Goal: Navigation & Orientation: Understand site structure

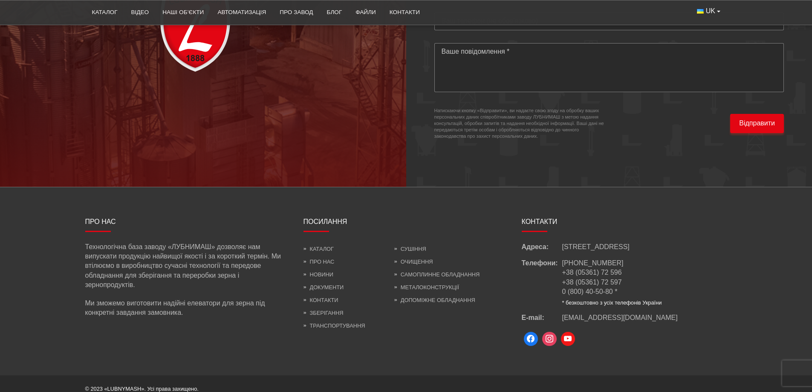
scroll to position [2469, 0]
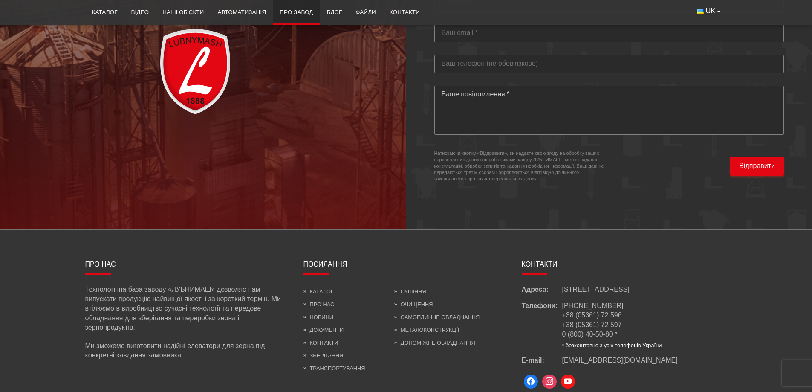
click at [292, 13] on link "Про завод" at bounding box center [296, 12] width 47 height 19
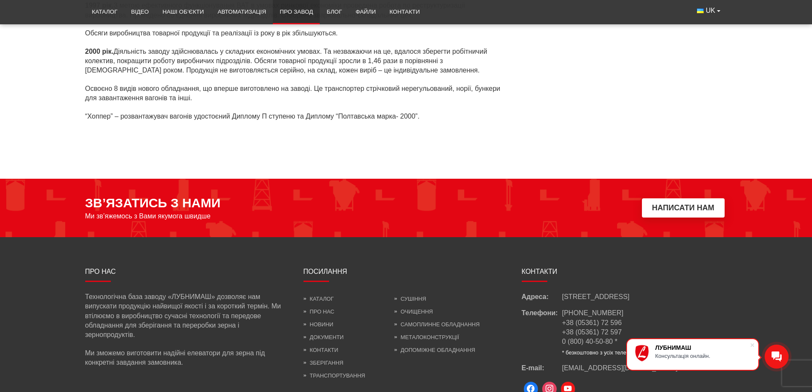
scroll to position [2290, 0]
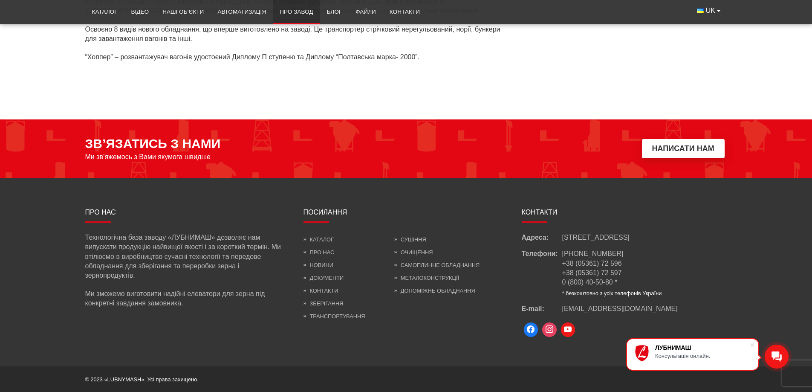
click at [314, 236] on li "Каталог" at bounding box center [344, 239] width 81 height 13
click at [319, 237] on link "Каталог" at bounding box center [319, 239] width 30 height 6
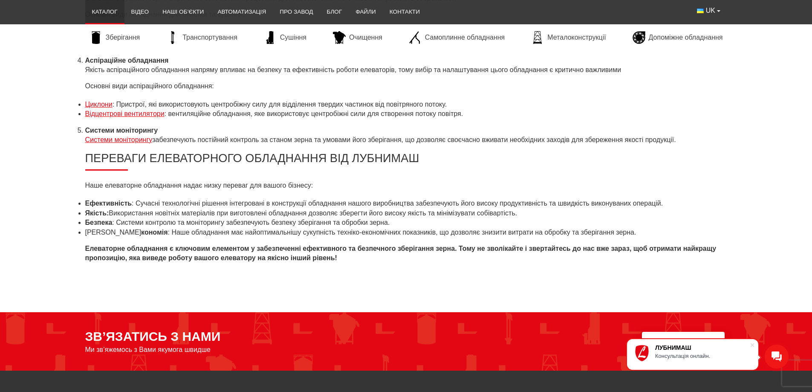
scroll to position [3710, 0]
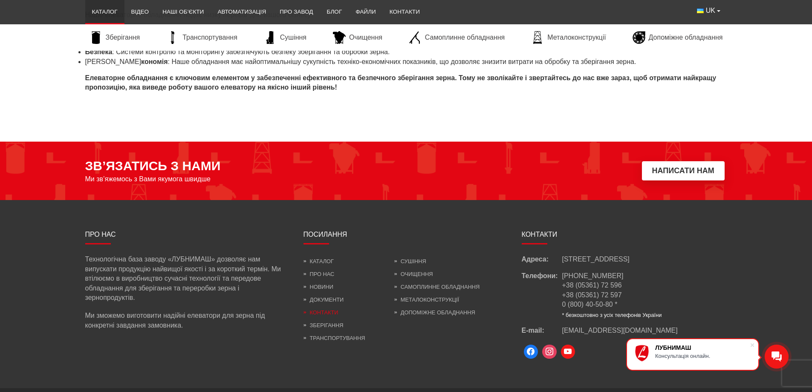
click at [330, 310] on link "Контакти" at bounding box center [321, 312] width 35 height 6
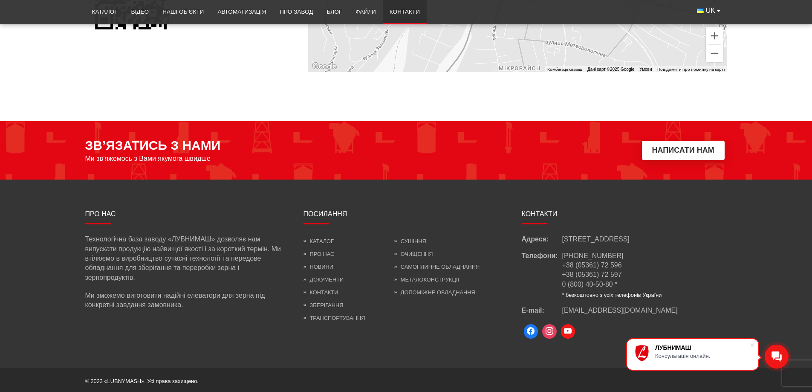
scroll to position [733, 0]
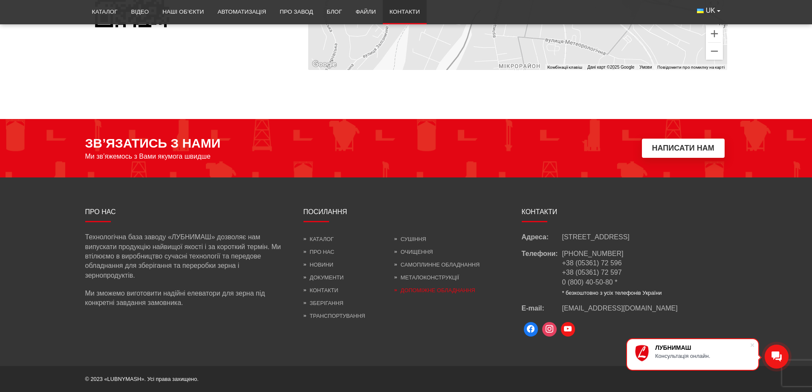
click at [434, 290] on link "Допоміжне обладнання" at bounding box center [434, 290] width 81 height 6
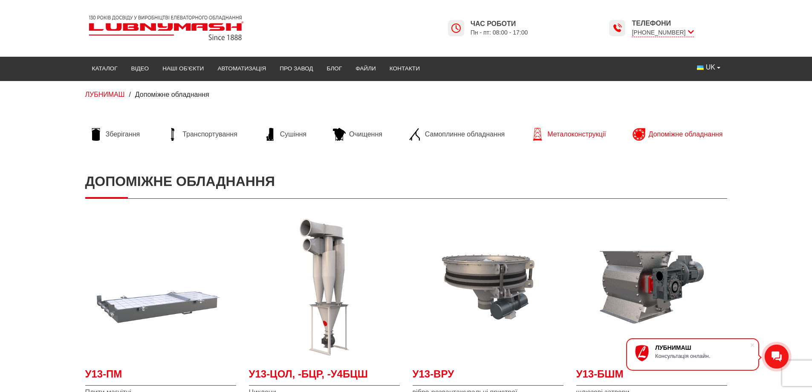
click at [571, 138] on span "Металоконструкції" at bounding box center [577, 134] width 58 height 9
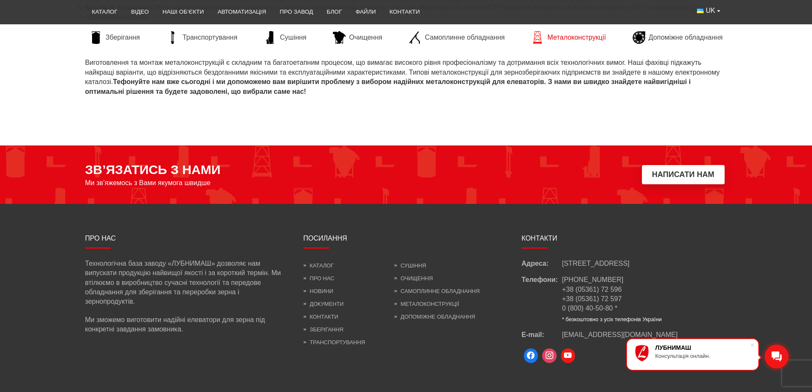
scroll to position [1052, 0]
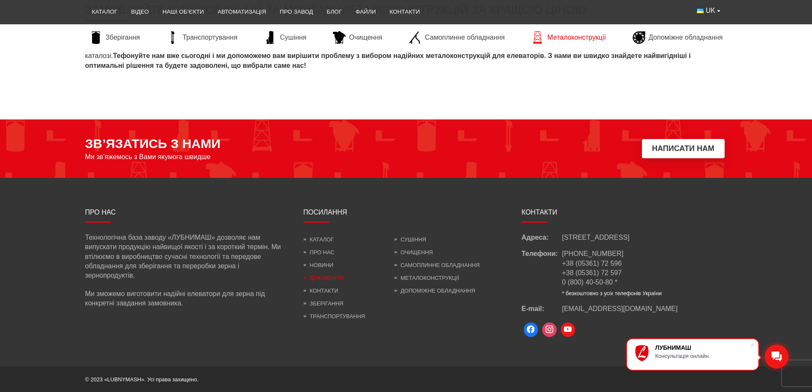
click at [321, 278] on link "Документи" at bounding box center [324, 278] width 41 height 6
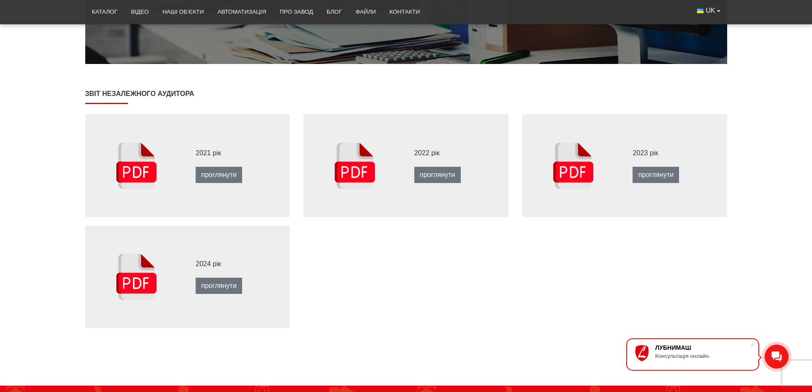
scroll to position [341, 0]
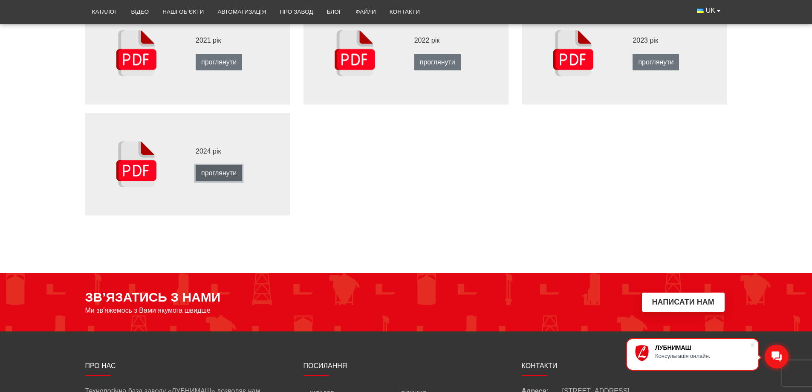
click at [229, 176] on link "проглянути" at bounding box center [219, 173] width 46 height 16
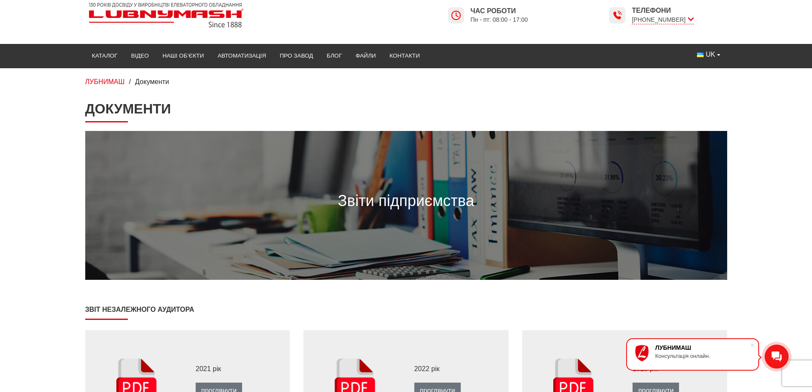
scroll to position [0, 0]
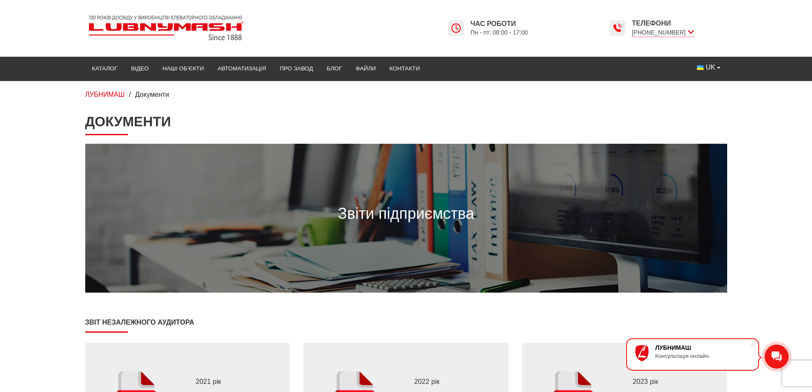
click at [171, 22] on img at bounding box center [166, 28] width 162 height 32
